Goal: Transaction & Acquisition: Purchase product/service

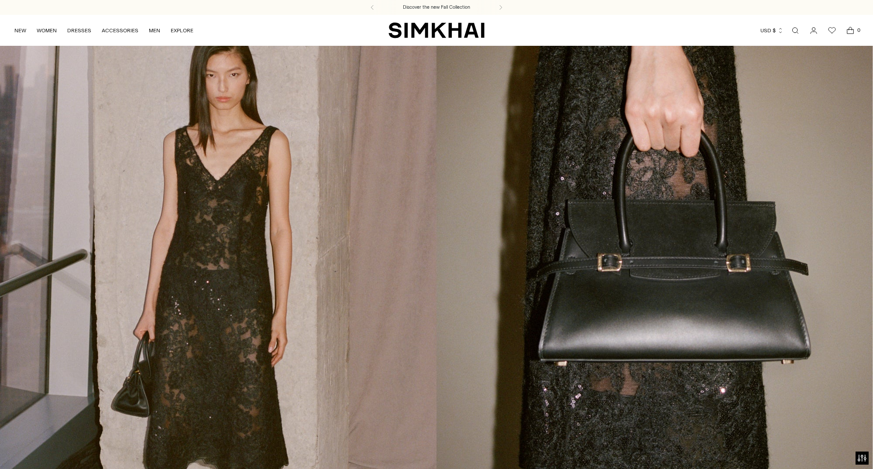
click at [798, 30] on link "Open search modal" at bounding box center [795, 30] width 17 height 17
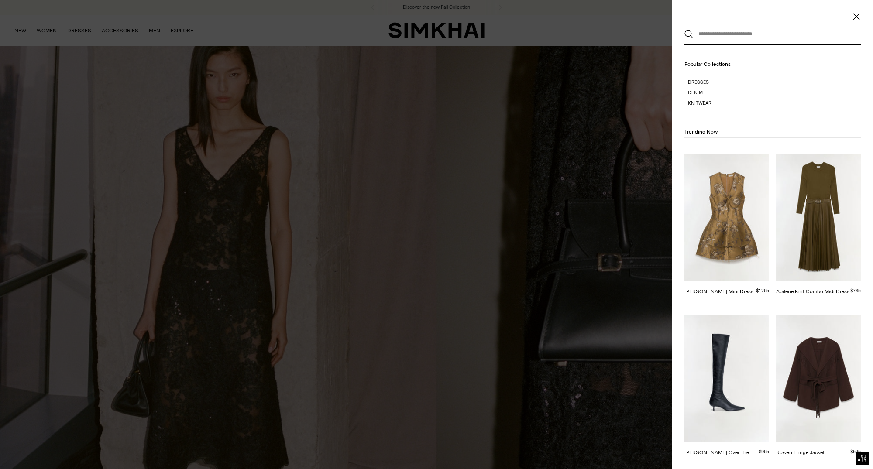
click at [395, 26] on div at bounding box center [436, 234] width 873 height 469
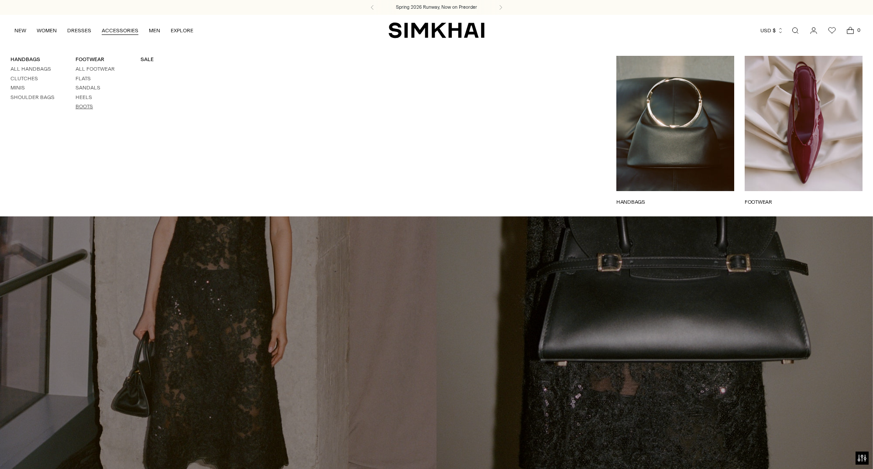
click at [87, 107] on link "Boots" at bounding box center [84, 106] width 17 height 6
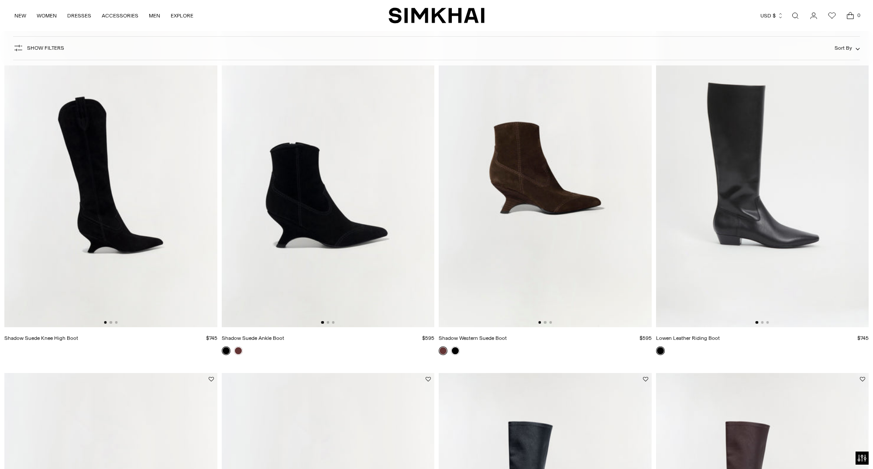
scroll to position [476, 0]
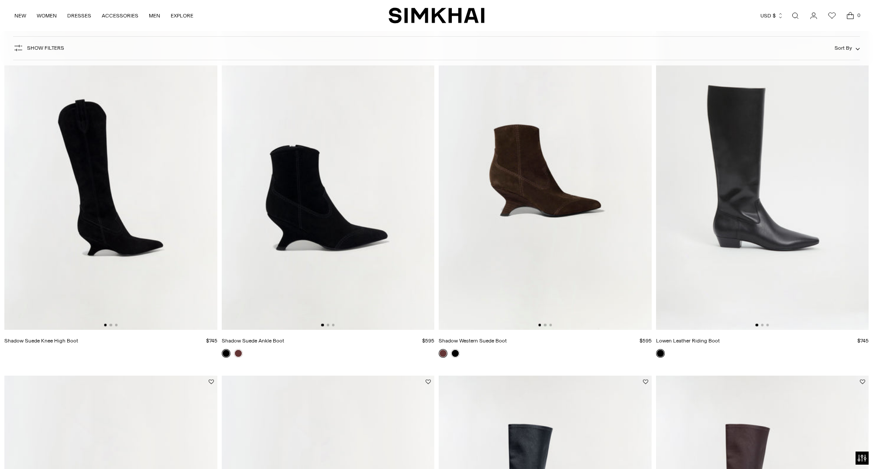
click at [95, 275] on img at bounding box center [110, 170] width 213 height 319
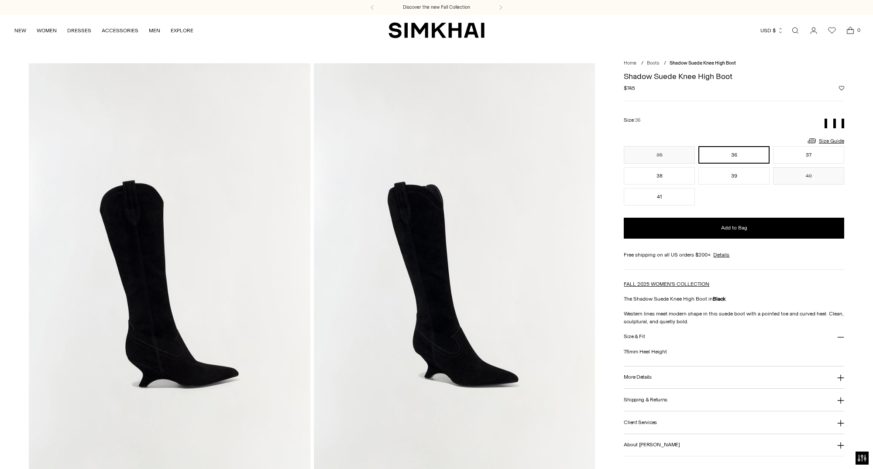
click at [794, 29] on link "Open search modal" at bounding box center [795, 30] width 17 height 17
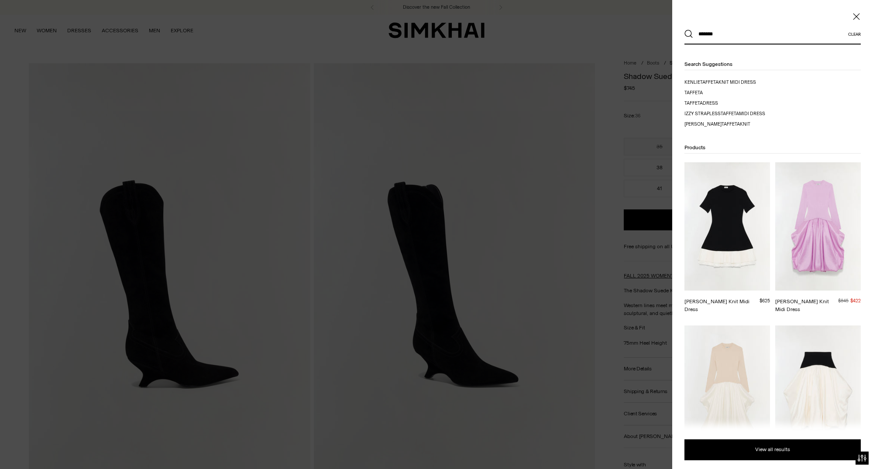
type input "*******"
click at [684, 30] on button "Search" at bounding box center [688, 34] width 9 height 9
